Goal: Task Accomplishment & Management: Use online tool/utility

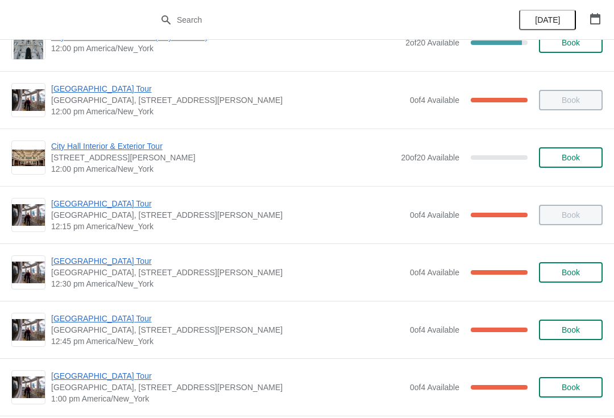
scroll to position [556, 0]
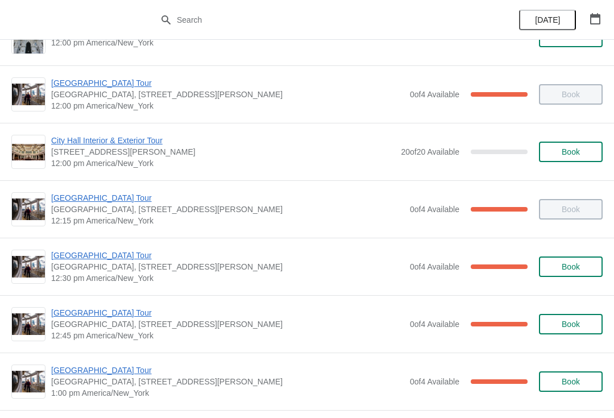
click at [71, 247] on div "[GEOGRAPHIC_DATA] [GEOGRAPHIC_DATA], [STREET_ADDRESS][PERSON_NAME] 12:30 pm [GE…" at bounding box center [307, 266] width 614 height 57
click at [59, 259] on span "[GEOGRAPHIC_DATA] Tour" at bounding box center [227, 255] width 353 height 11
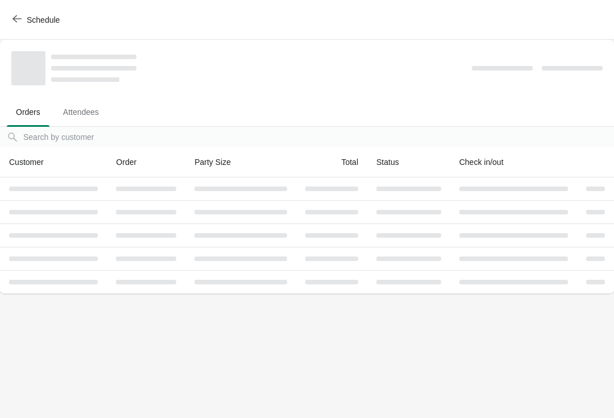
scroll to position [0, 0]
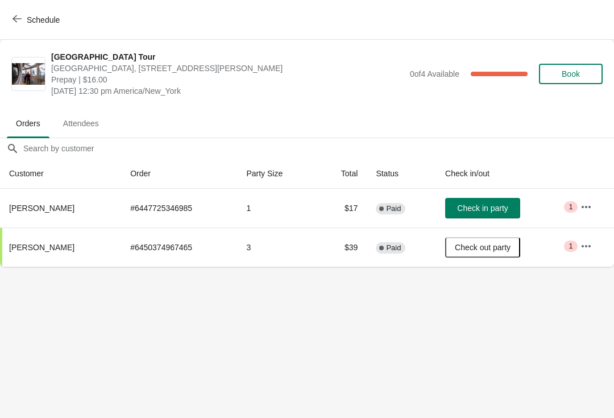
click at [475, 212] on span "Check in party" at bounding box center [482, 208] width 51 height 9
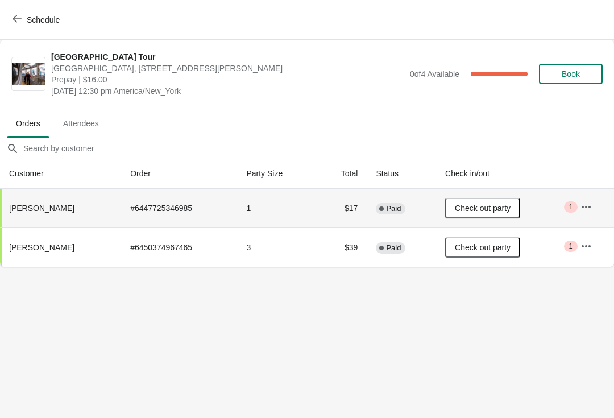
click at [26, 22] on span "Schedule" at bounding box center [37, 19] width 45 height 11
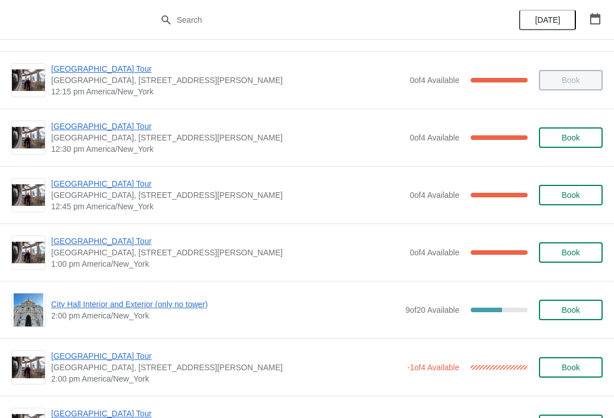
scroll to position [680, 0]
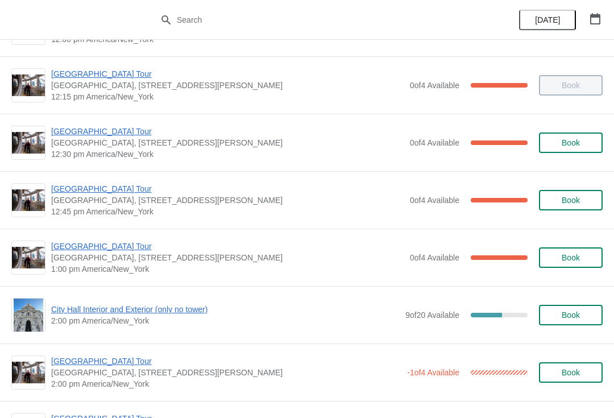
click at [63, 190] on span "[GEOGRAPHIC_DATA] Tour" at bounding box center [227, 188] width 353 height 11
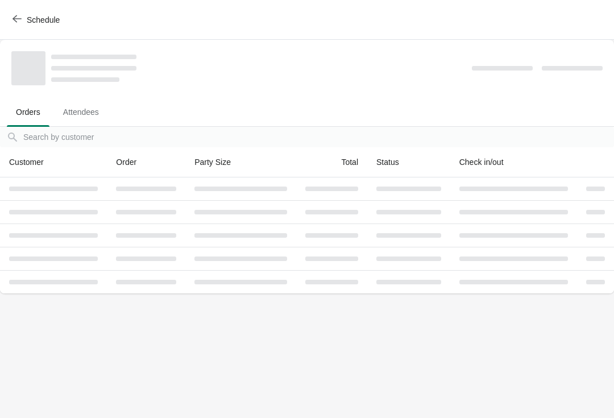
scroll to position [0, 0]
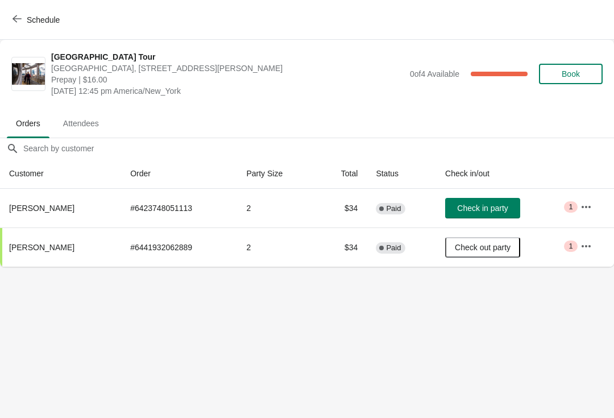
click at [457, 205] on span "Check in party" at bounding box center [482, 208] width 51 height 9
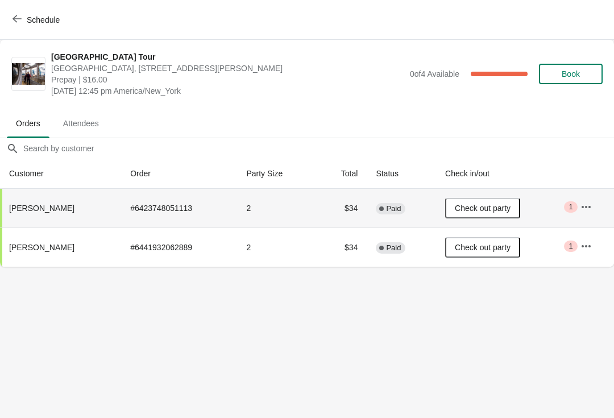
click at [19, 28] on button "Schedule" at bounding box center [37, 20] width 63 height 20
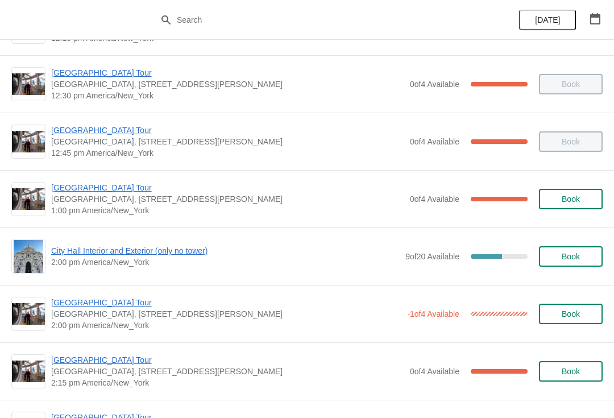
scroll to position [750, 0]
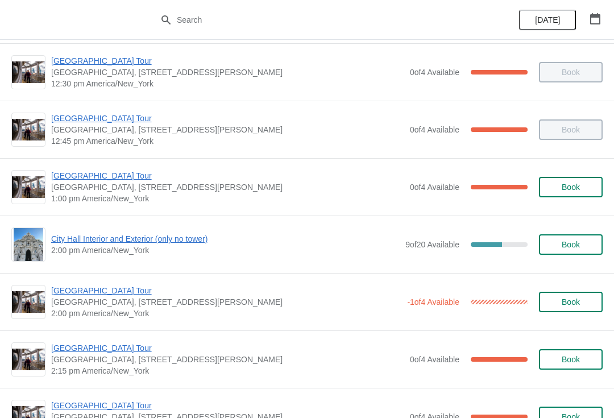
click at [76, 172] on span "[GEOGRAPHIC_DATA] Tour" at bounding box center [227, 175] width 353 height 11
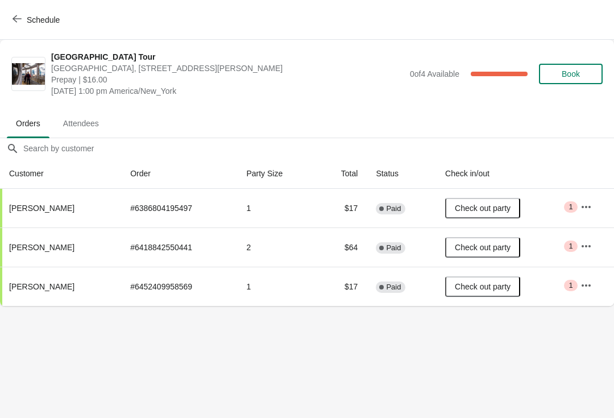
click at [8, 28] on button "Schedule" at bounding box center [37, 20] width 63 height 20
